Goal: Transaction & Acquisition: Purchase product/service

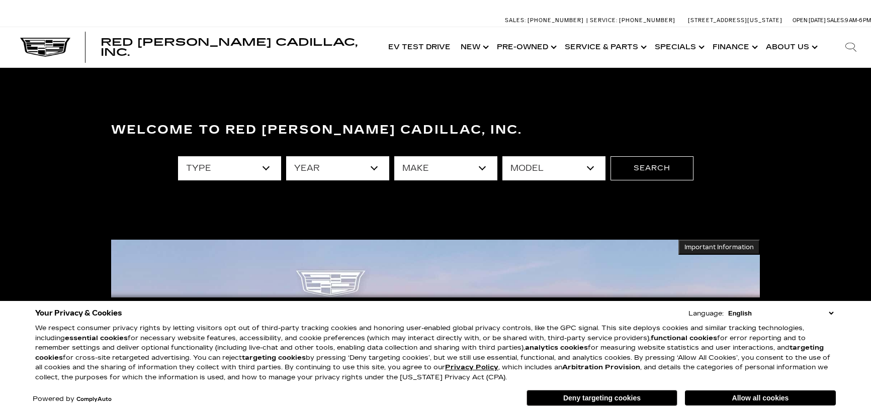
click at [734, 397] on button "Allow all cookies" at bounding box center [760, 398] width 151 height 15
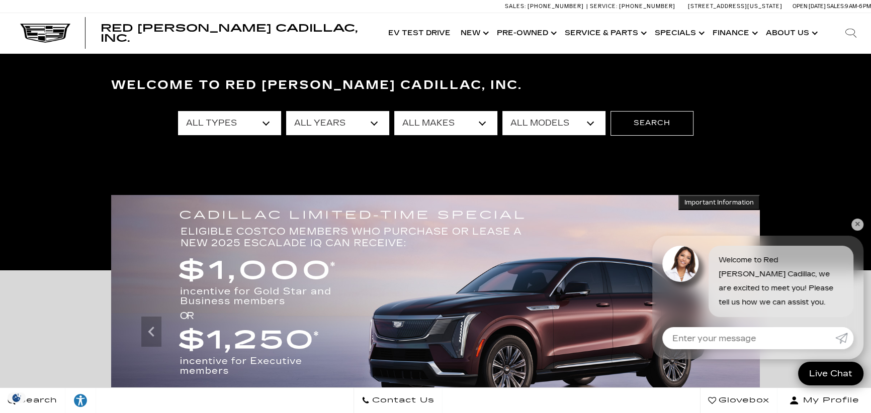
click at [861, 223] on link "✕" at bounding box center [857, 225] width 12 height 12
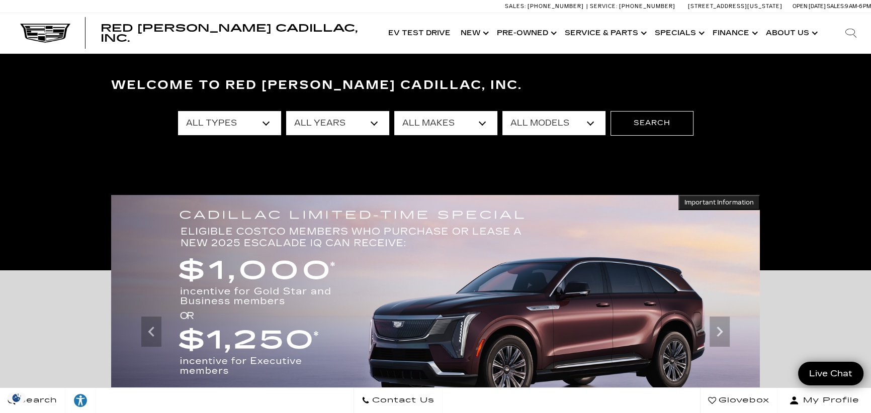
click at [374, 121] on select "All Years 2026 2025 2024 2023 2022 2021 2020 2019 2018 2016 2015 2014" at bounding box center [337, 123] width 103 height 24
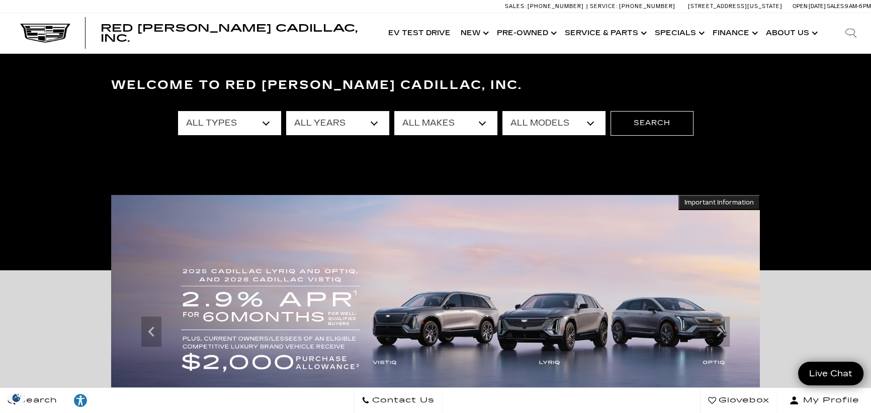
select select "2026"
click at [286, 111] on select "All Years 2026 2025 2024 2023 2022 2021 2020 2019 2018 2016 2015 2014" at bounding box center [337, 123] width 103 height 24
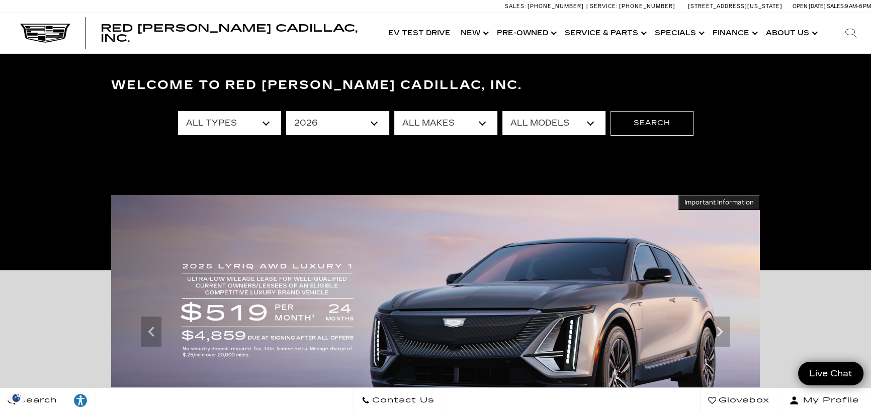
click at [269, 125] on select "All Types New Demo" at bounding box center [229, 123] width 103 height 24
select select "New"
click at [178, 111] on select "All Types New Demo" at bounding box center [229, 123] width 103 height 24
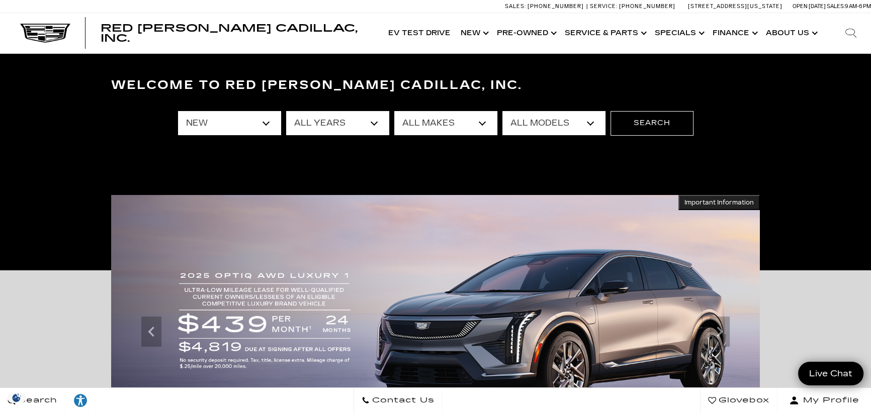
click at [478, 125] on select "All Makes Cadillac" at bounding box center [445, 123] width 103 height 24
select select "Cadillac"
click at [394, 111] on select "All Makes Cadillac" at bounding box center [445, 123] width 103 height 24
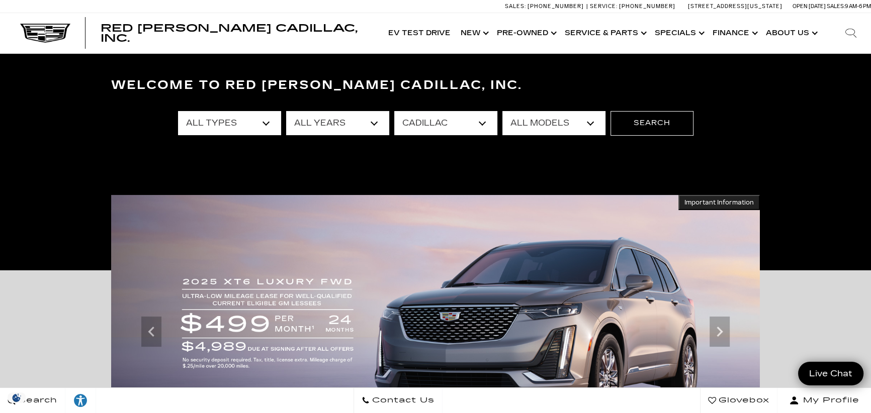
click at [589, 121] on select "All Models CT5-V Escalade Escalade ESV ESCALADE IQ ESCALADE IQL LYRIQ VISTIQ" at bounding box center [553, 123] width 103 height 24
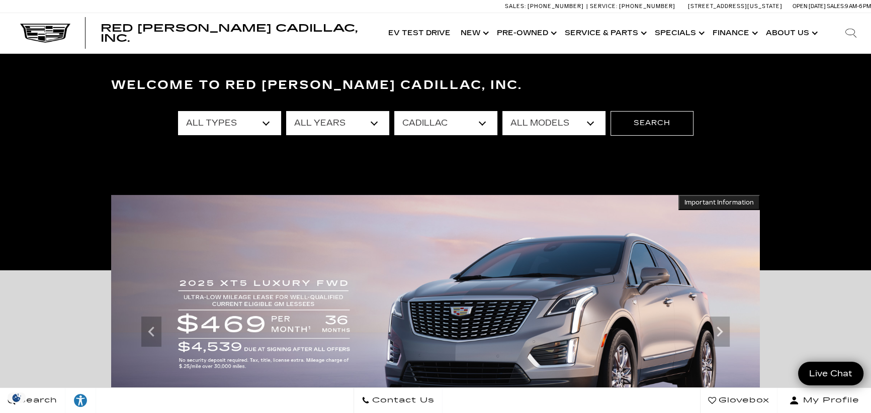
select select "Escalade ESV"
click at [502, 111] on select "All Models CT5-V Escalade Escalade ESV ESCALADE IQ ESCALADE IQL LYRIQ VISTIQ" at bounding box center [553, 123] width 103 height 24
click at [653, 124] on button "Search" at bounding box center [651, 123] width 83 height 24
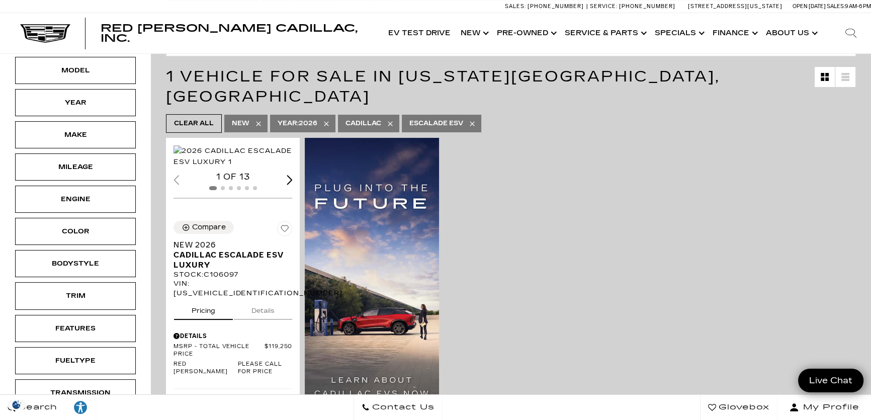
scroll to position [182, 0]
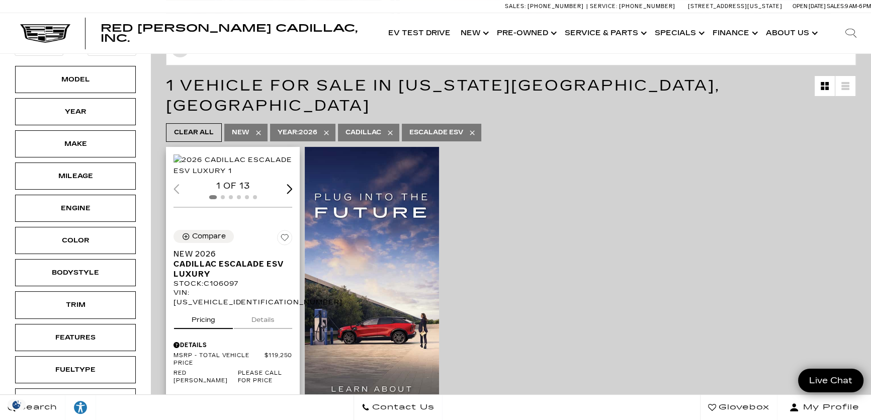
click at [287, 194] on div "Next slide" at bounding box center [290, 189] width 6 height 10
click at [227, 259] on span "Cadillac Escalade ESV Luxury" at bounding box center [228, 269] width 111 height 20
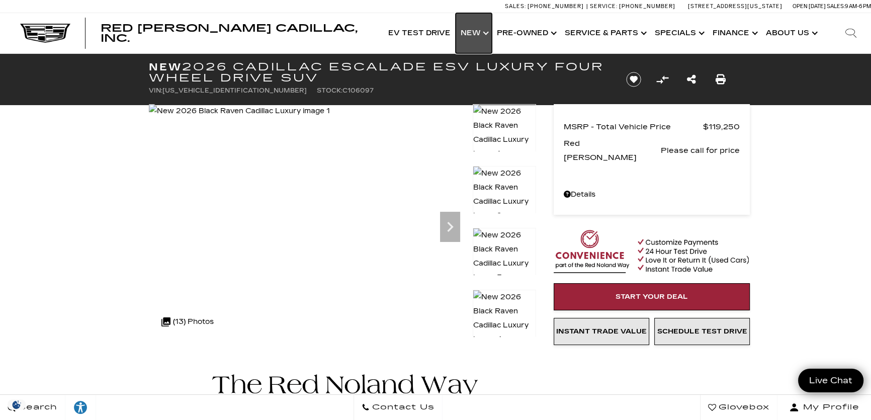
click at [485, 40] on link "Show New" at bounding box center [473, 33] width 36 height 40
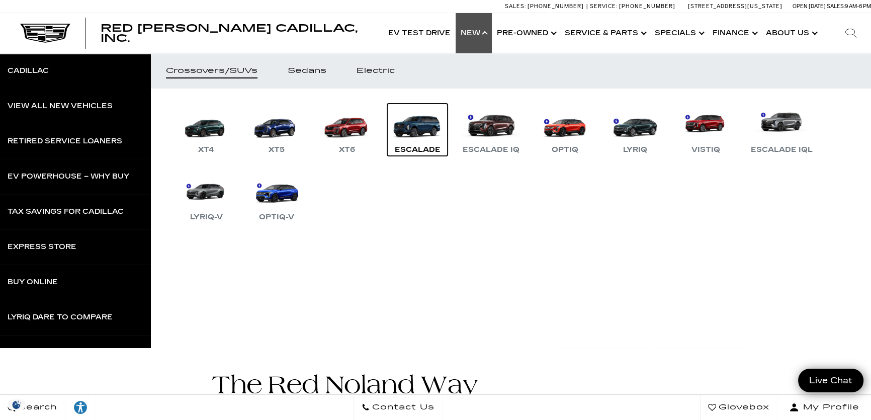
click at [419, 147] on div "Escalade" at bounding box center [418, 150] width 56 height 12
